Goal: Find specific page/section: Find specific page/section

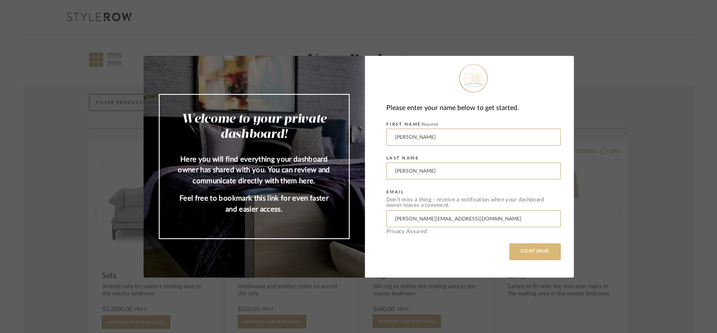
click at [528, 252] on button "CONTINUE" at bounding box center [536, 251] width 52 height 17
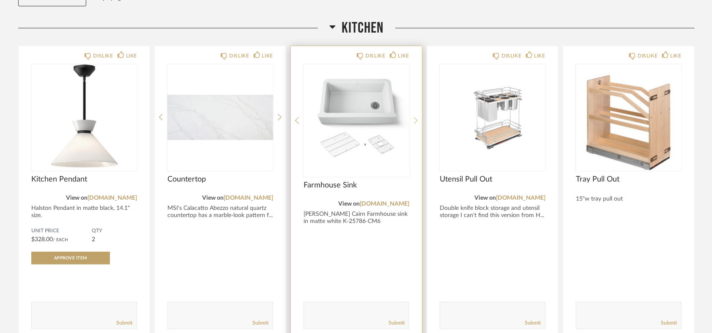
scroll to position [141, 0]
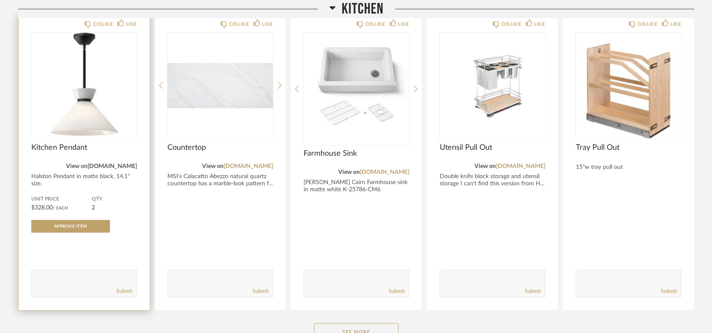
click at [109, 163] on link "[DOMAIN_NAME]" at bounding box center [111, 166] width 49 height 6
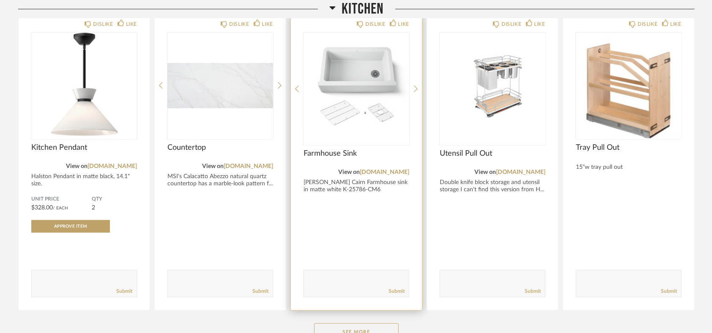
scroll to position [0, 0]
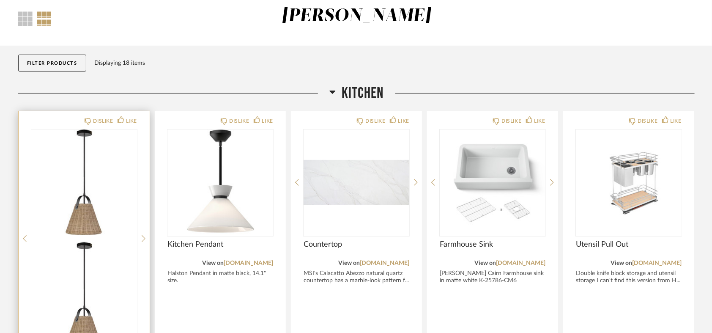
scroll to position [47, 0]
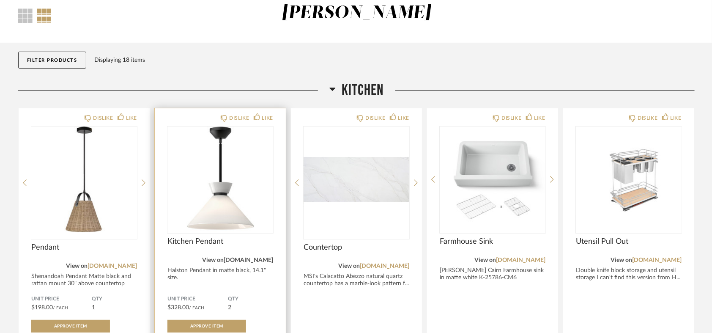
click at [247, 260] on link "[DOMAIN_NAME]" at bounding box center [248, 260] width 49 height 6
